Goal: Use online tool/utility: Utilize a website feature to perform a specific function

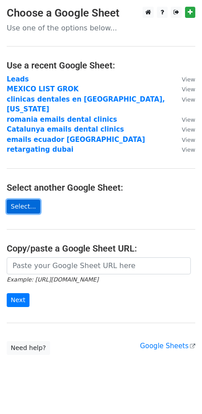
click at [26, 200] on link "Select..." at bounding box center [24, 207] width 34 height 14
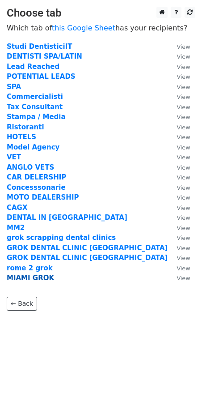
click at [30, 276] on strong "MIAMI GROK" at bounding box center [30, 278] width 47 height 8
